Goal: Task Accomplishment & Management: Complete application form

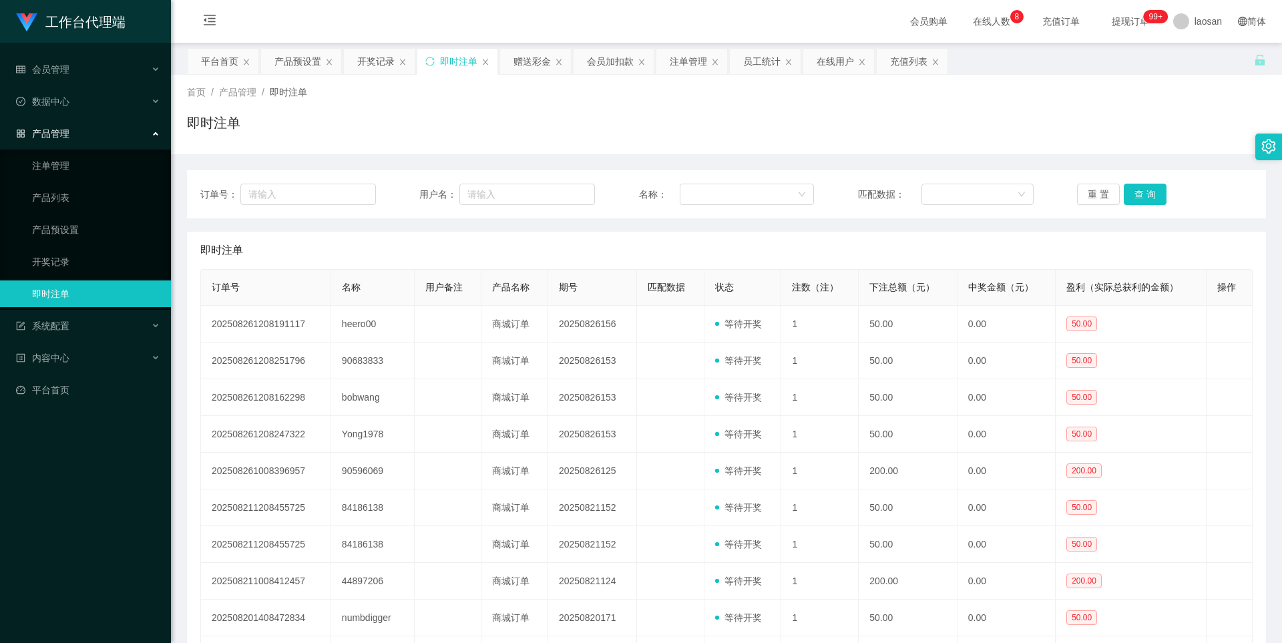
scroll to position [133, 0]
click at [521, 58] on div "赠送彩金" at bounding box center [531, 61] width 37 height 25
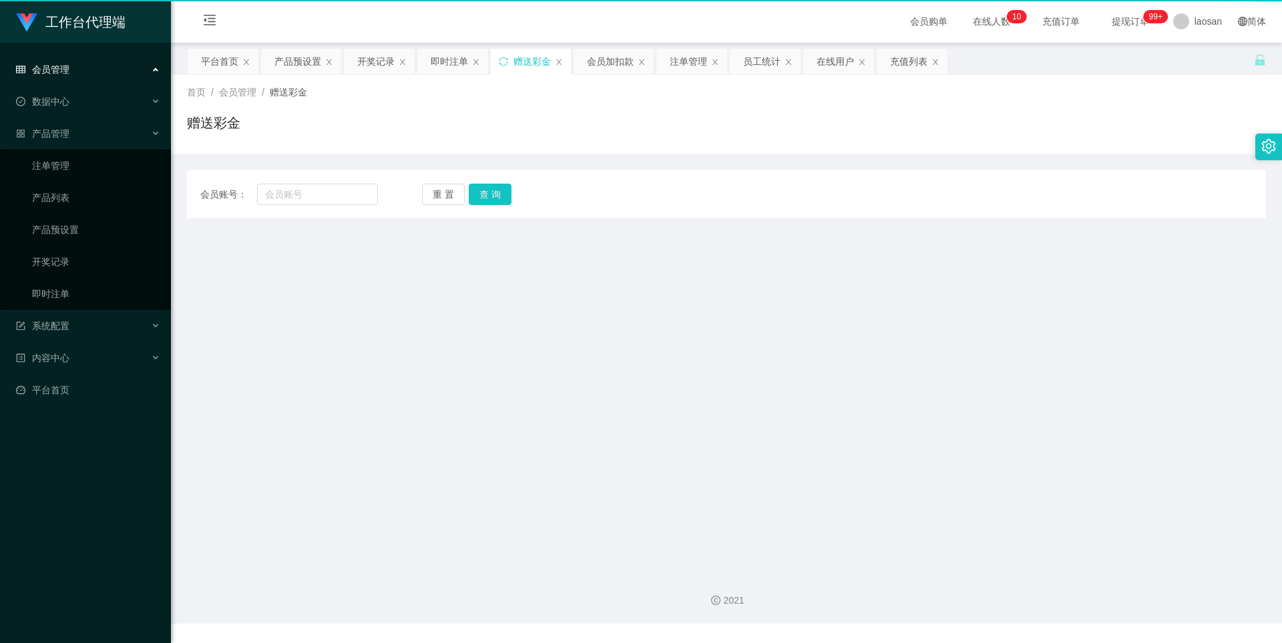
click at [521, 58] on div "赠送彩金" at bounding box center [531, 61] width 37 height 25
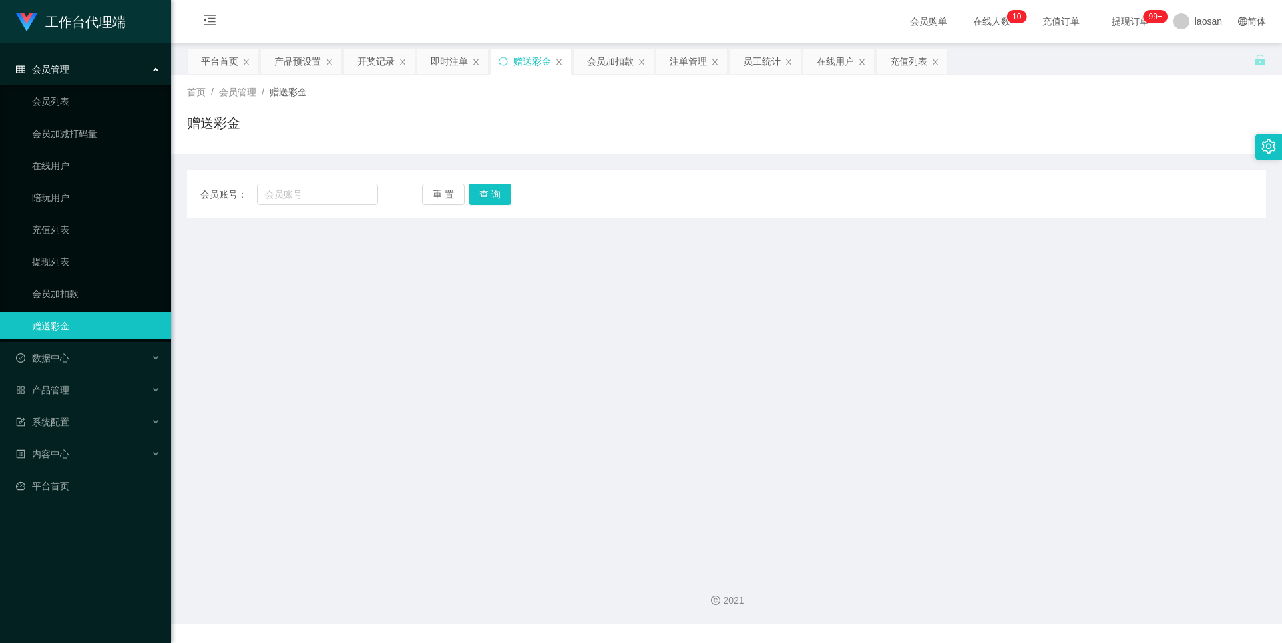
click at [521, 58] on div "赠送彩金" at bounding box center [531, 61] width 37 height 25
drag, startPoint x: 312, startPoint y: 192, endPoint x: 379, endPoint y: 192, distance: 67.4
click at [311, 192] on input "text" at bounding box center [317, 194] width 121 height 21
paste input "Kenny168"
type input "Kenny168"
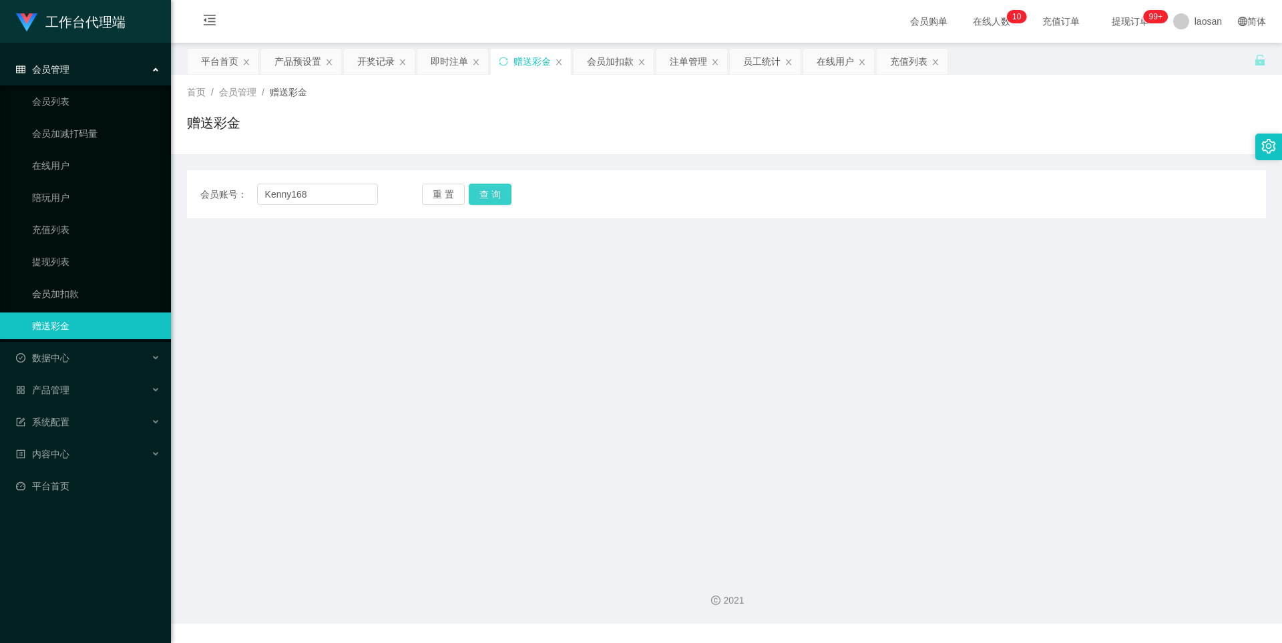
click at [491, 191] on button "查 询" at bounding box center [490, 194] width 43 height 21
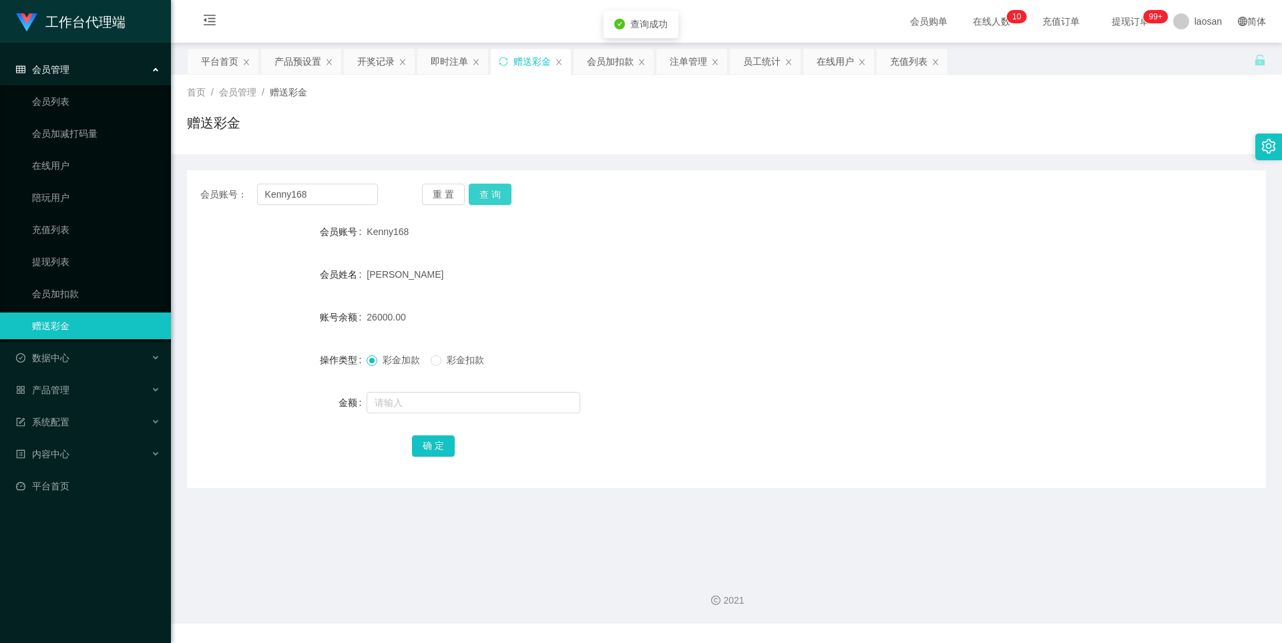
click at [491, 191] on button "查 询" at bounding box center [490, 194] width 43 height 21
click at [391, 405] on input "text" at bounding box center [473, 402] width 214 height 21
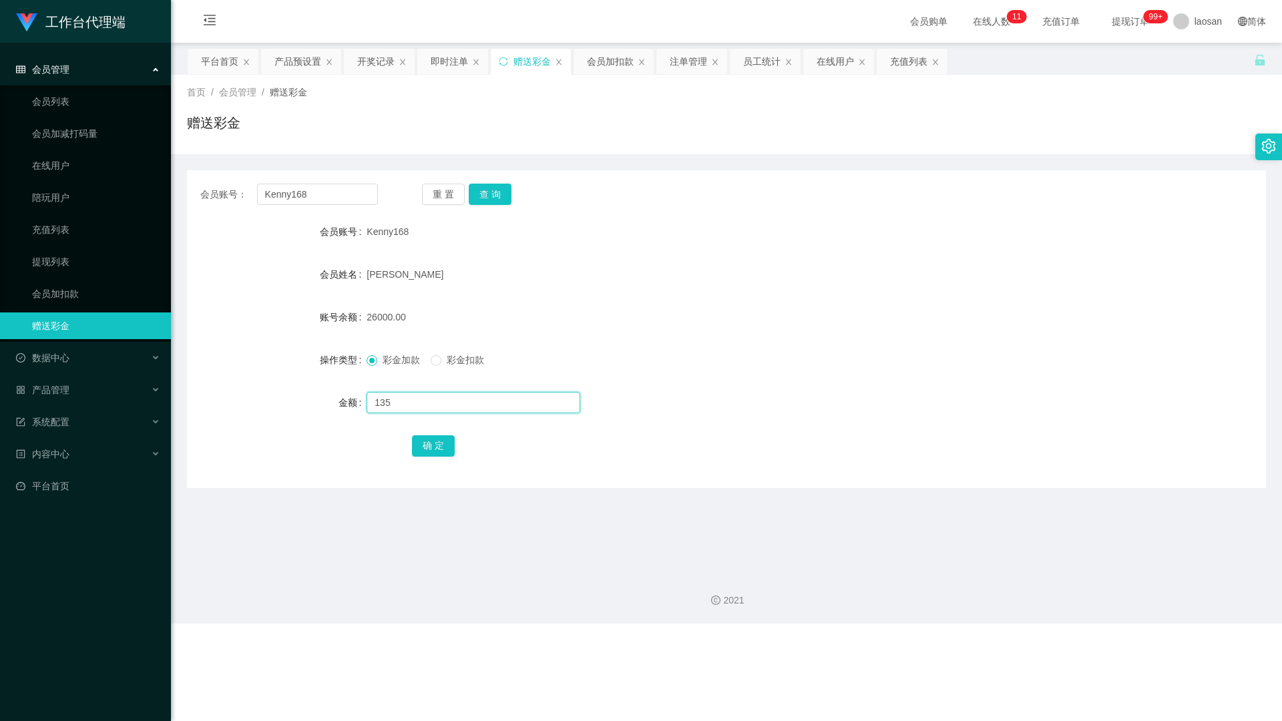
click at [412, 396] on input "135" at bounding box center [473, 402] width 214 height 21
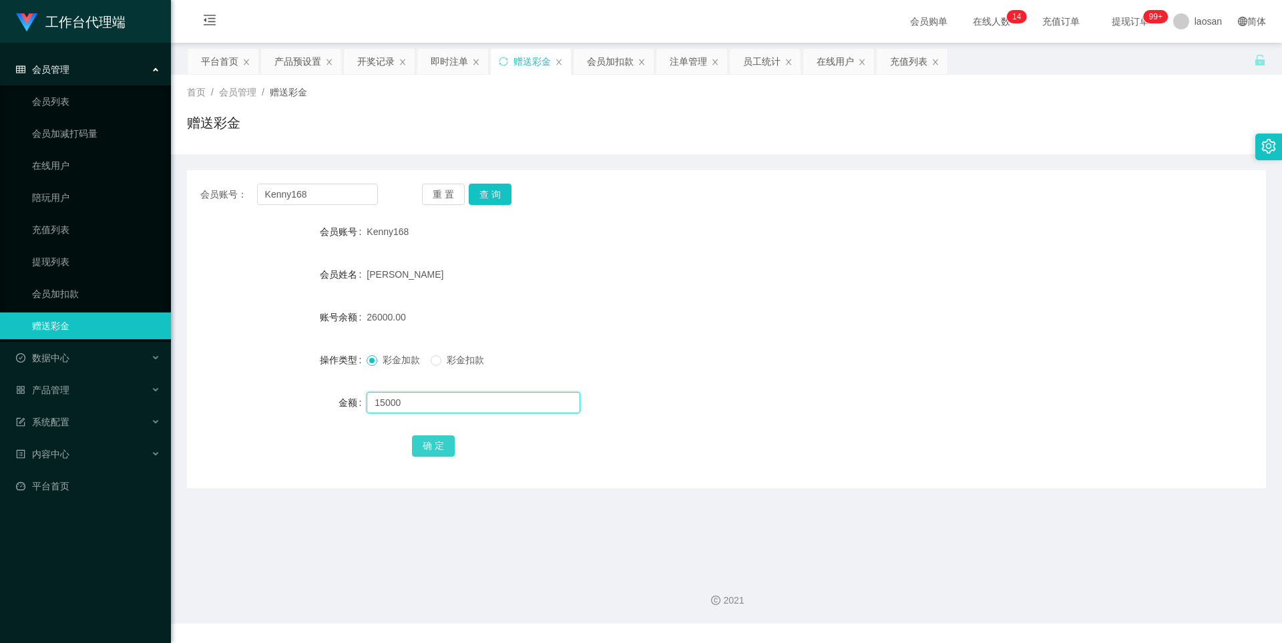
type input "15000"
click at [427, 443] on button "确 定" at bounding box center [433, 445] width 43 height 21
